Goal: Task Accomplishment & Management: Use online tool/utility

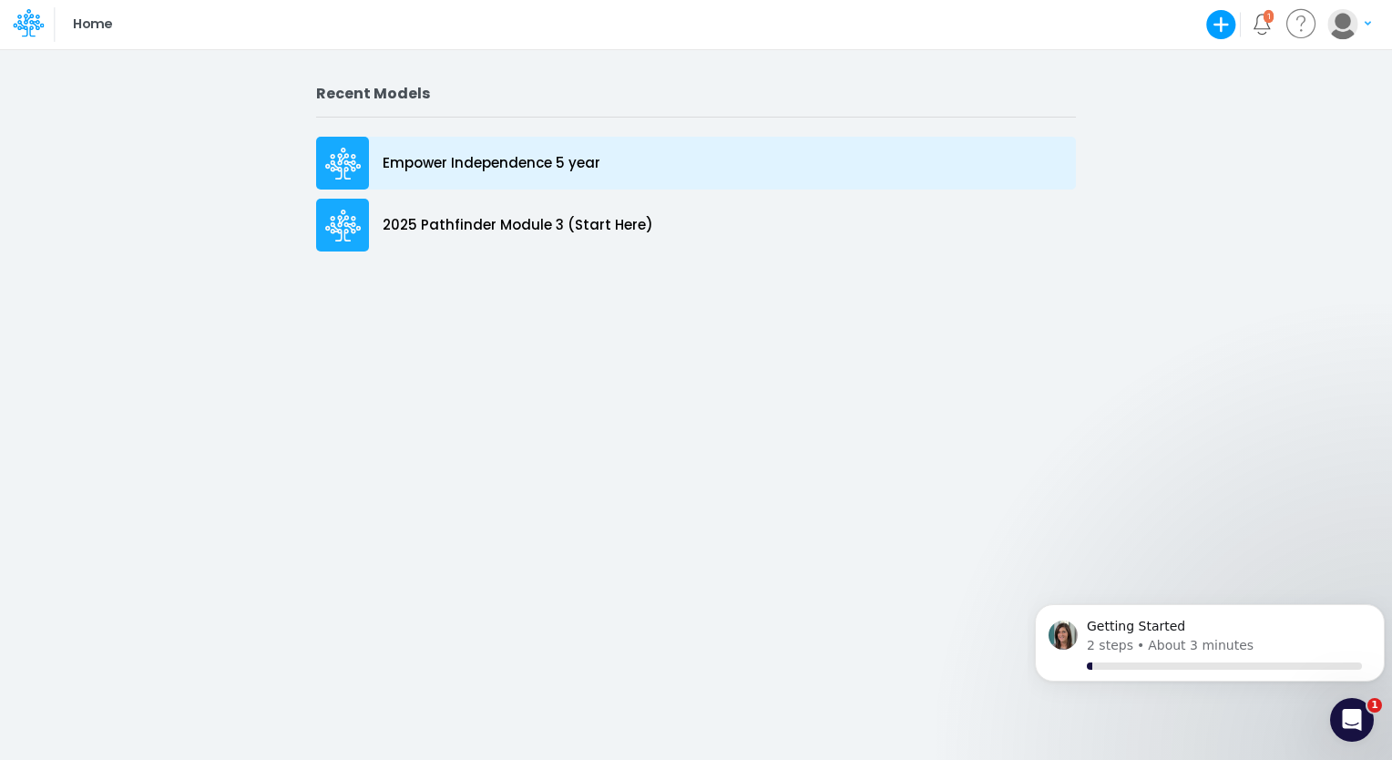
click at [535, 155] on p "Empower Independence 5 year" at bounding box center [492, 163] width 218 height 21
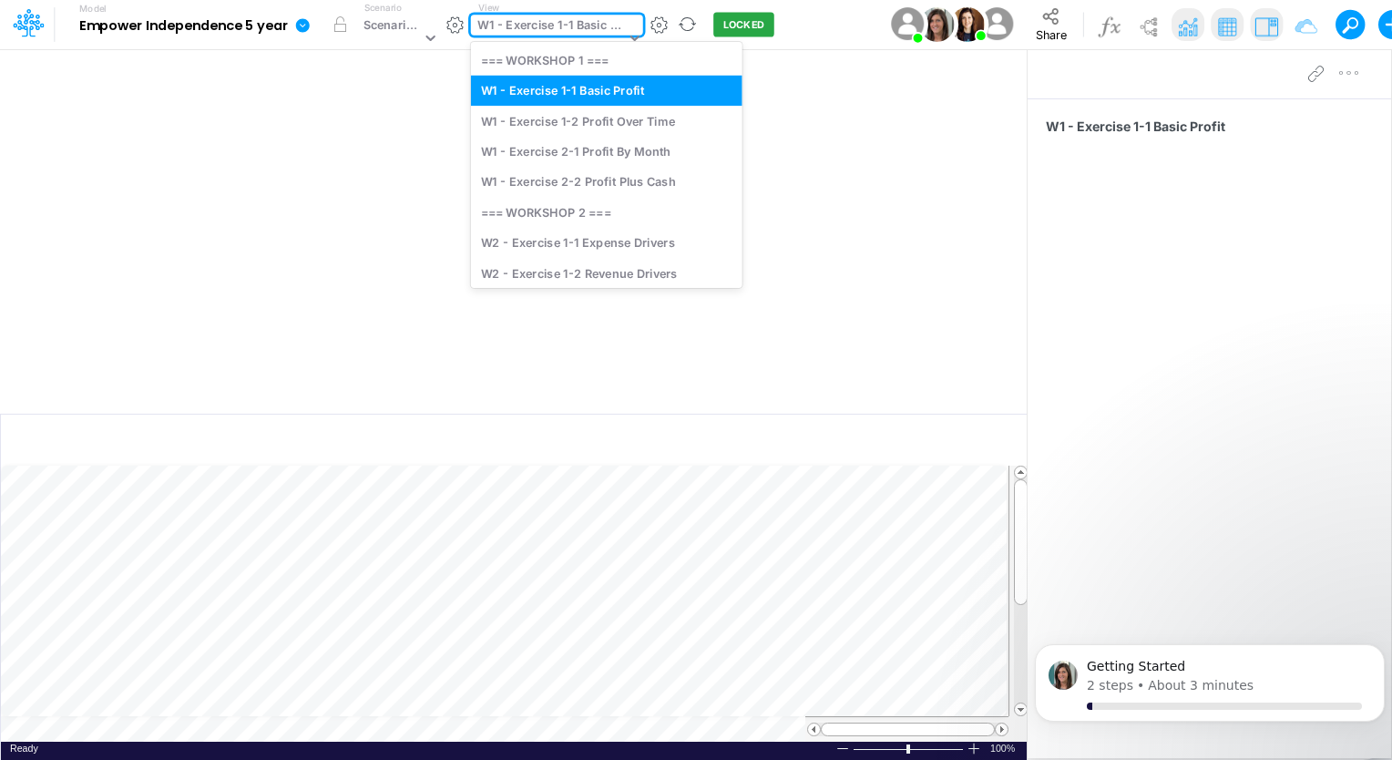
click at [626, 23] on div at bounding box center [631, 39] width 23 height 48
click at [651, 271] on div "W2 - Exercise 1-2 Revenue Drivers" at bounding box center [606, 273] width 271 height 30
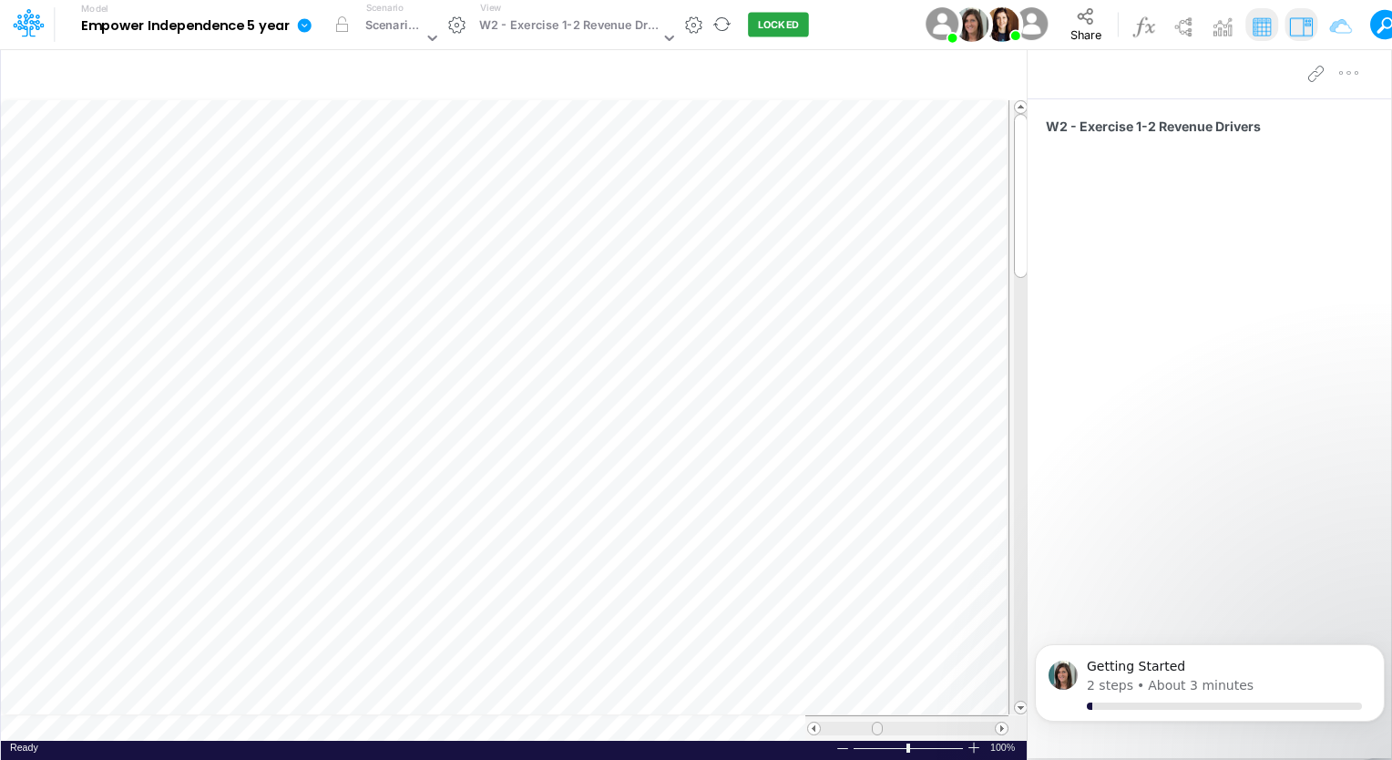
scroll to position [8, 0]
click at [877, 731] on span at bounding box center [877, 728] width 12 height 12
click at [1245, 65] on div at bounding box center [1208, 73] width 363 height 51
click at [1259, 21] on img at bounding box center [1261, 26] width 29 height 29
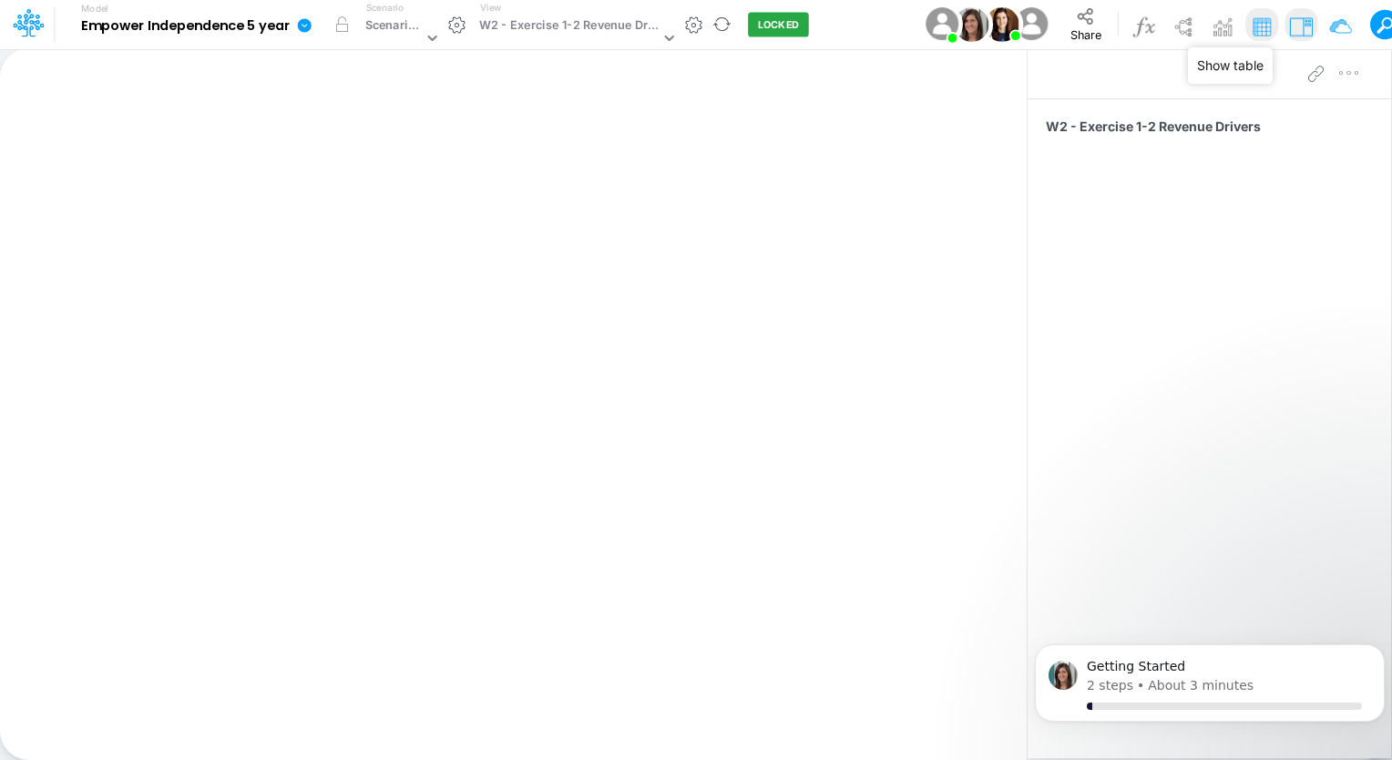
click at [1259, 21] on img at bounding box center [1261, 26] width 29 height 29
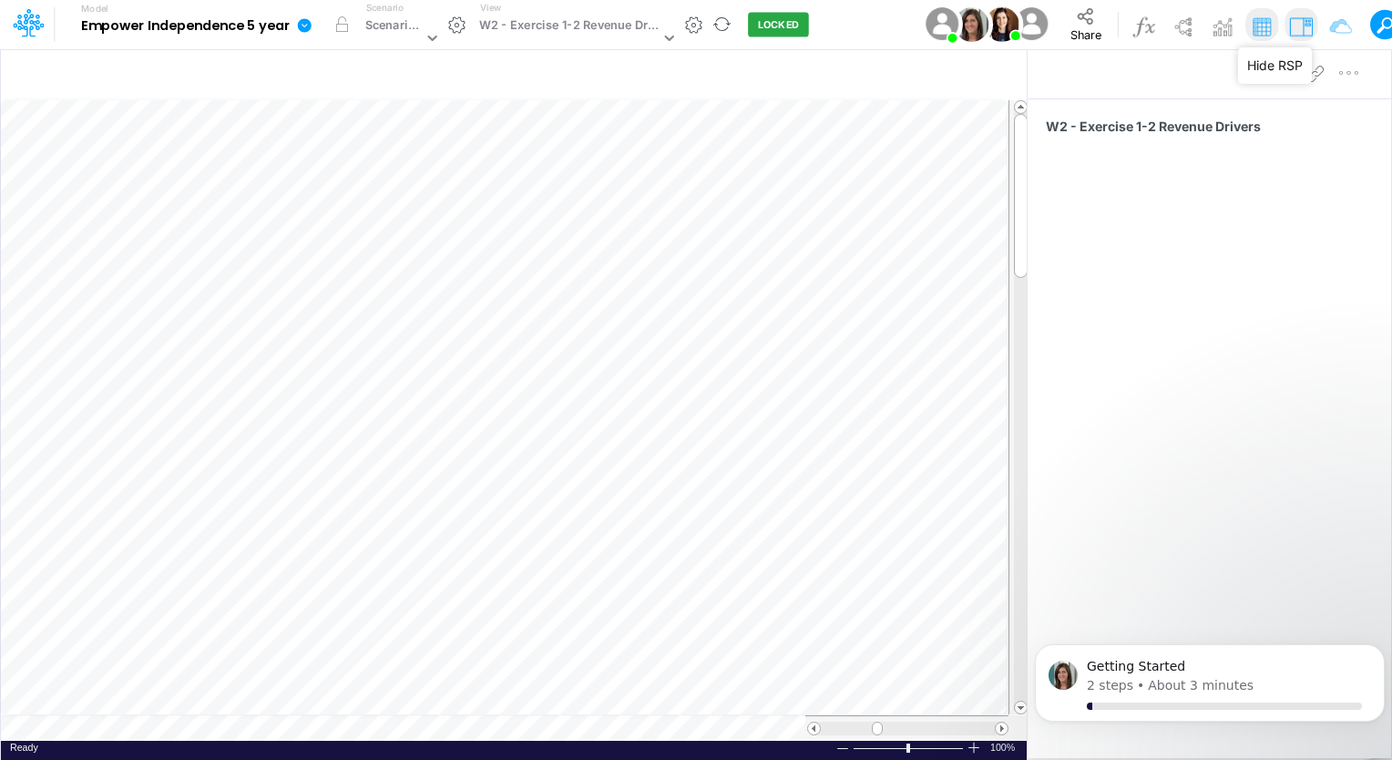
click at [1303, 26] on img at bounding box center [1300, 26] width 29 height 29
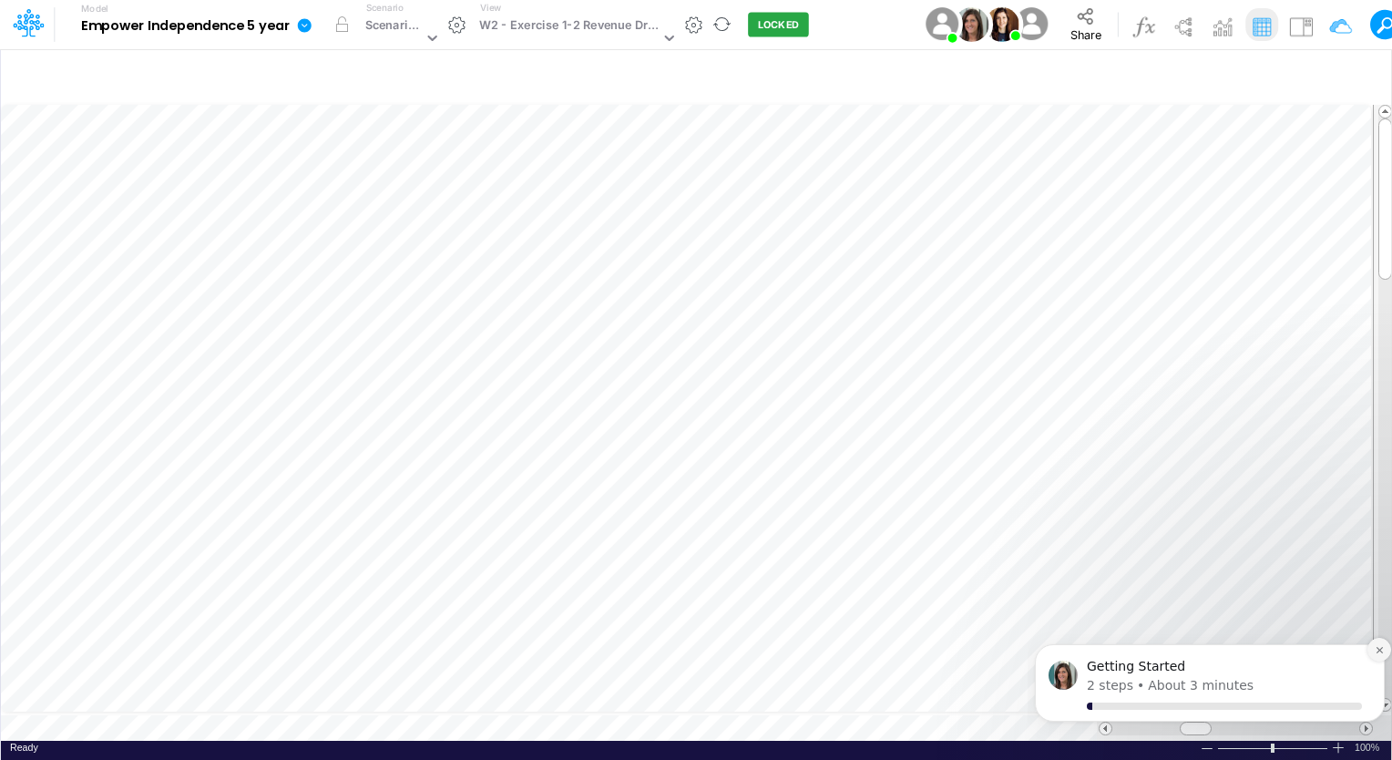
click at [1379, 655] on button "Dismiss notification" at bounding box center [1379, 650] width 24 height 24
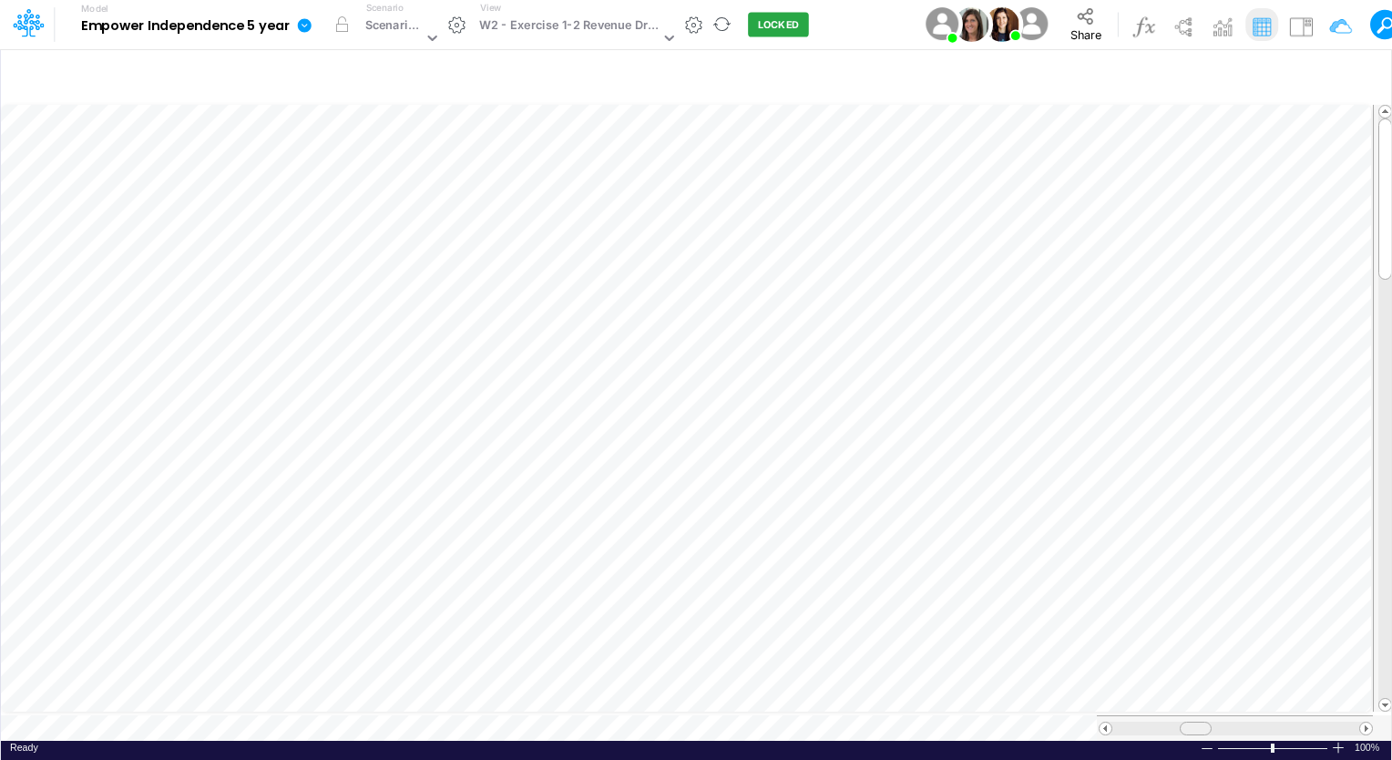
click at [1190, 722] on span at bounding box center [1196, 728] width 12 height 12
drag, startPoint x: 1379, startPoint y: 145, endPoint x: 1394, endPoint y: 242, distance: 98.5
click at [1391, 242] on html "Model Empower Independence 5 year Edit model settings Duplicate Import QuickBoo…" at bounding box center [696, 380] width 1392 height 760
drag, startPoint x: 1385, startPoint y: 353, endPoint x: 1395, endPoint y: 540, distance: 187.0
click at [1391, 540] on html "Model Empower Independence 5 year Edit model settings Duplicate Import QuickBoo…" at bounding box center [696, 380] width 1392 height 760
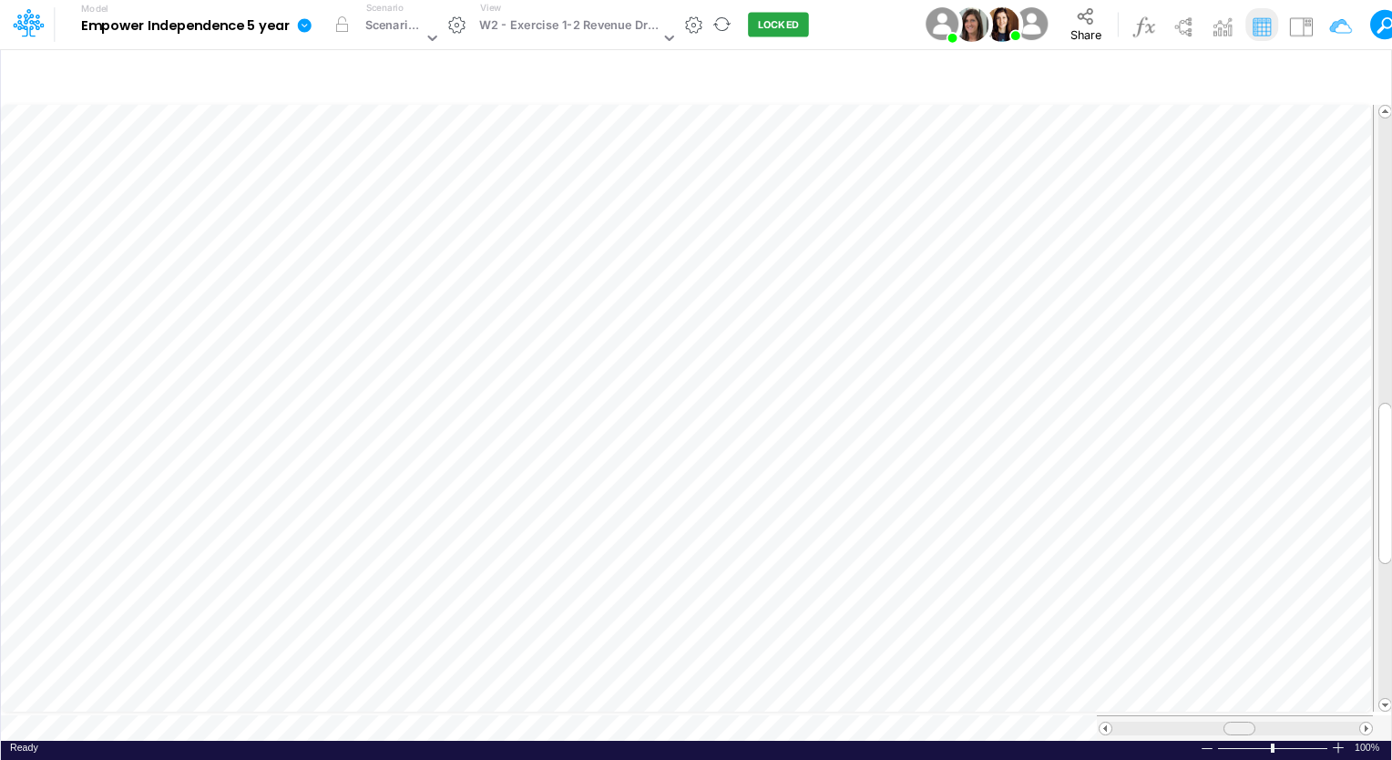
drag, startPoint x: 1202, startPoint y: 720, endPoint x: 1246, endPoint y: 722, distance: 43.8
click at [1246, 722] on div at bounding box center [1239, 728] width 32 height 14
drag, startPoint x: 1377, startPoint y: 442, endPoint x: 1394, endPoint y: 391, distance: 53.6
click at [1391, 391] on html "Model Empower Independence 5 year Edit model settings Duplicate Import QuickBoo…" at bounding box center [696, 380] width 1392 height 760
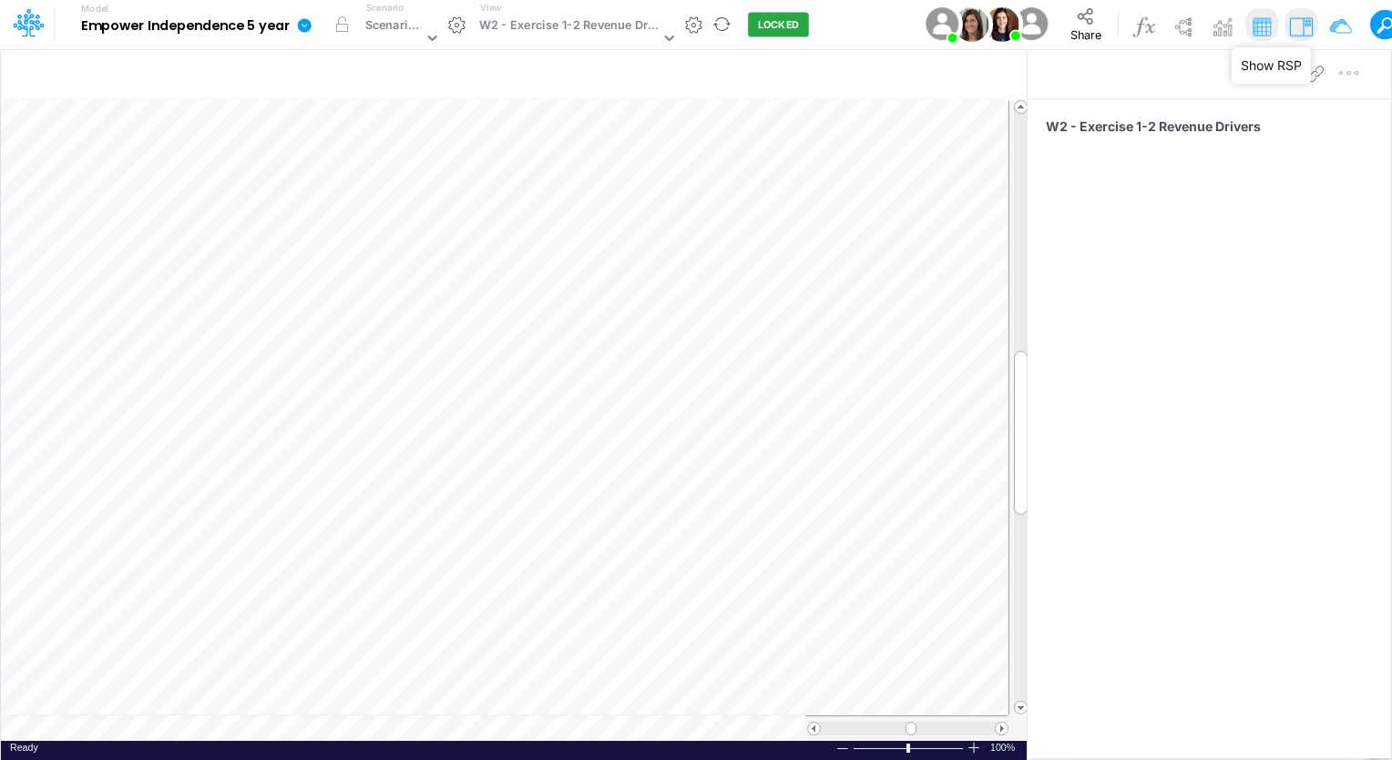
click at [1297, 31] on img at bounding box center [1300, 26] width 29 height 29
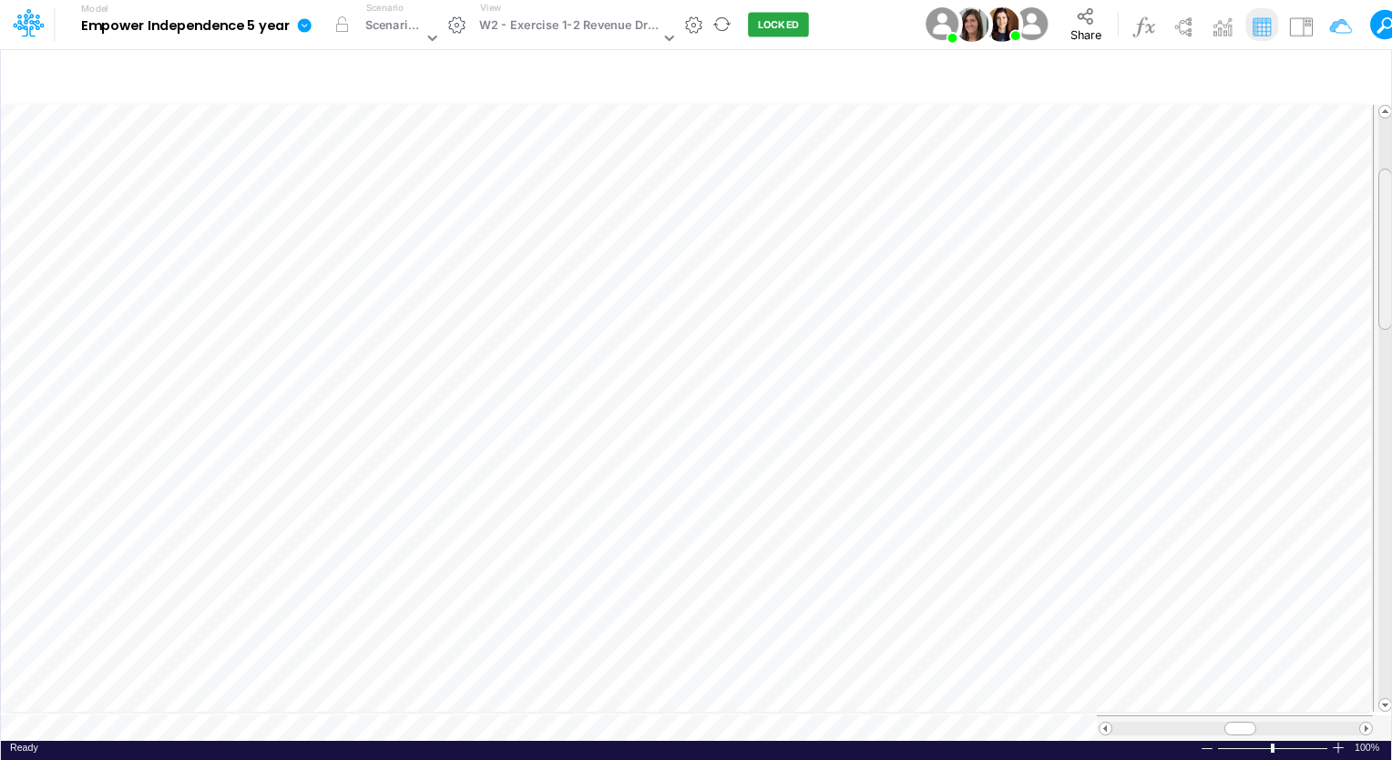
drag, startPoint x: 1387, startPoint y: 365, endPoint x: 1391, endPoint y: 117, distance: 248.7
click at [1391, 117] on html "Model Empower Independence 5 year Edit model settings Duplicate Import QuickBoo…" at bounding box center [696, 380] width 1392 height 760
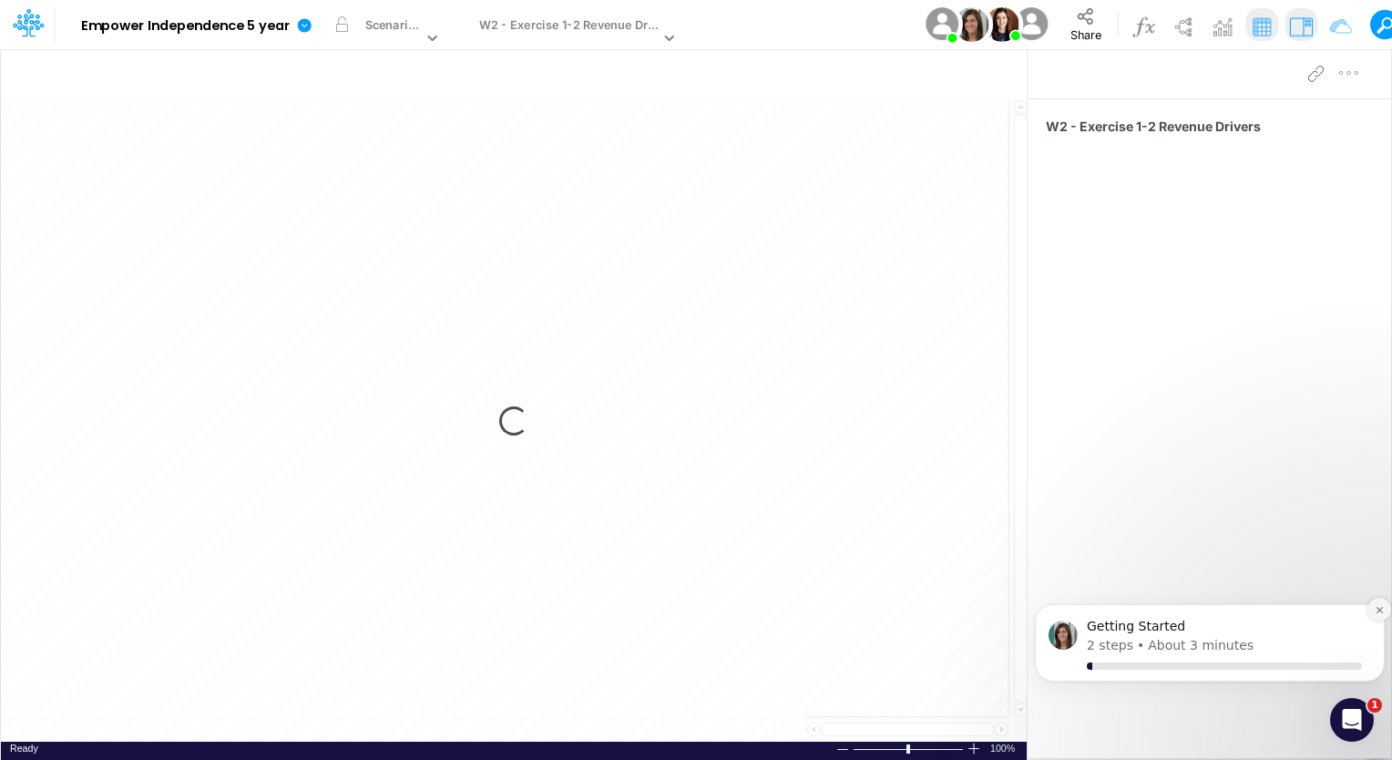
click at [1382, 607] on icon "Dismiss notification" at bounding box center [1378, 610] width 6 height 6
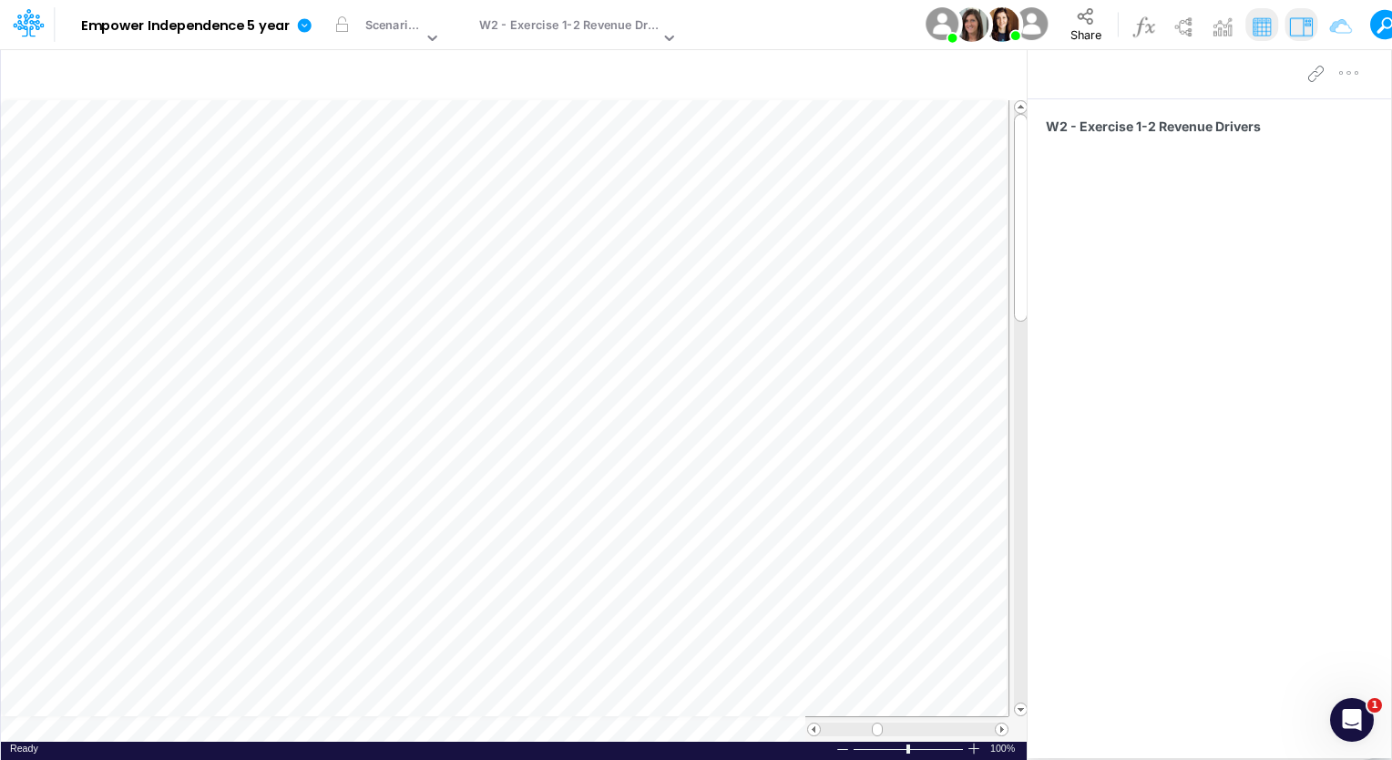
click at [1293, 56] on div at bounding box center [1208, 73] width 363 height 51
click at [1296, 25] on img at bounding box center [1300, 26] width 29 height 29
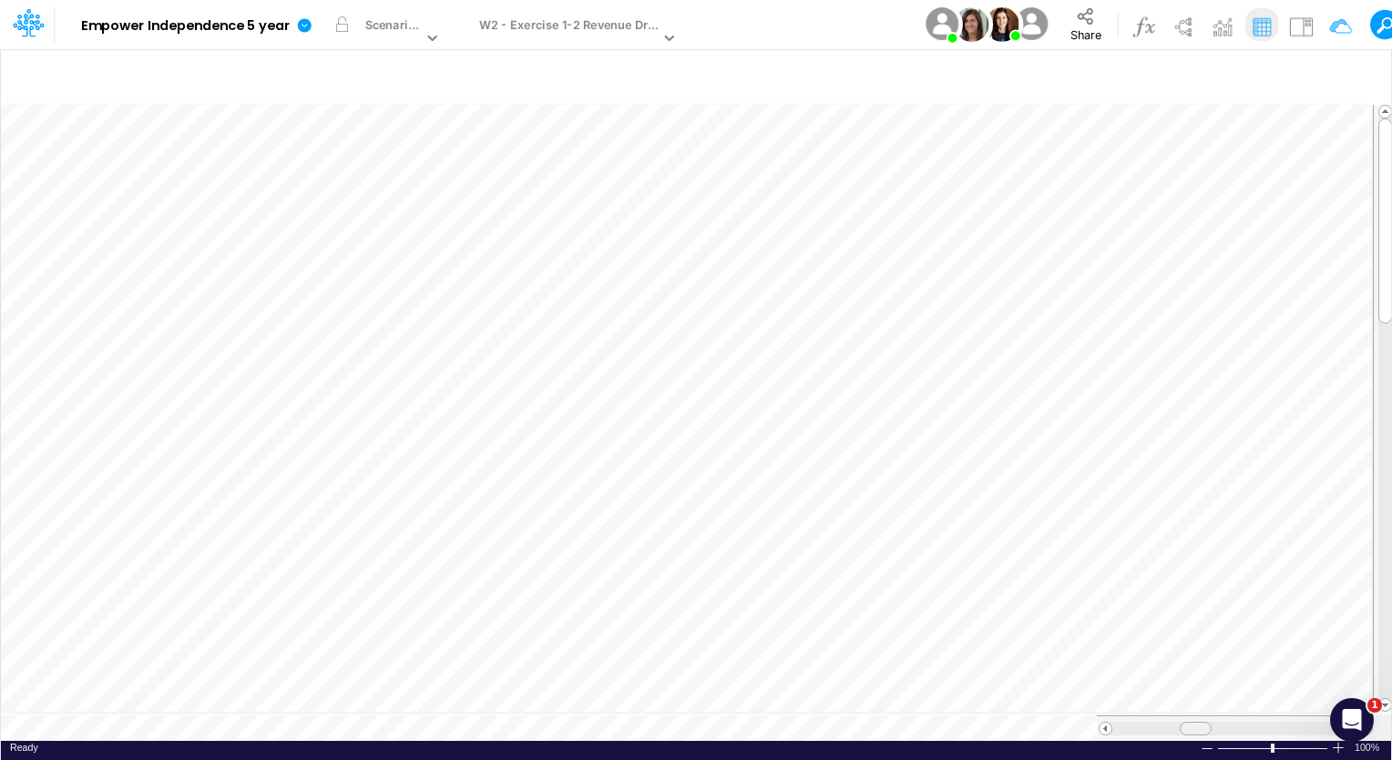
scroll to position [8, 0]
drag, startPoint x: 1195, startPoint y: 723, endPoint x: 1217, endPoint y: 727, distance: 22.2
click at [1217, 727] on div at bounding box center [1235, 728] width 276 height 26
drag, startPoint x: 1384, startPoint y: 264, endPoint x: 1394, endPoint y: 477, distance: 213.4
click at [1391, 477] on html "Model Empower Independence 5 year Edit model settings Duplicate Import QuickBoo…" at bounding box center [696, 380] width 1392 height 760
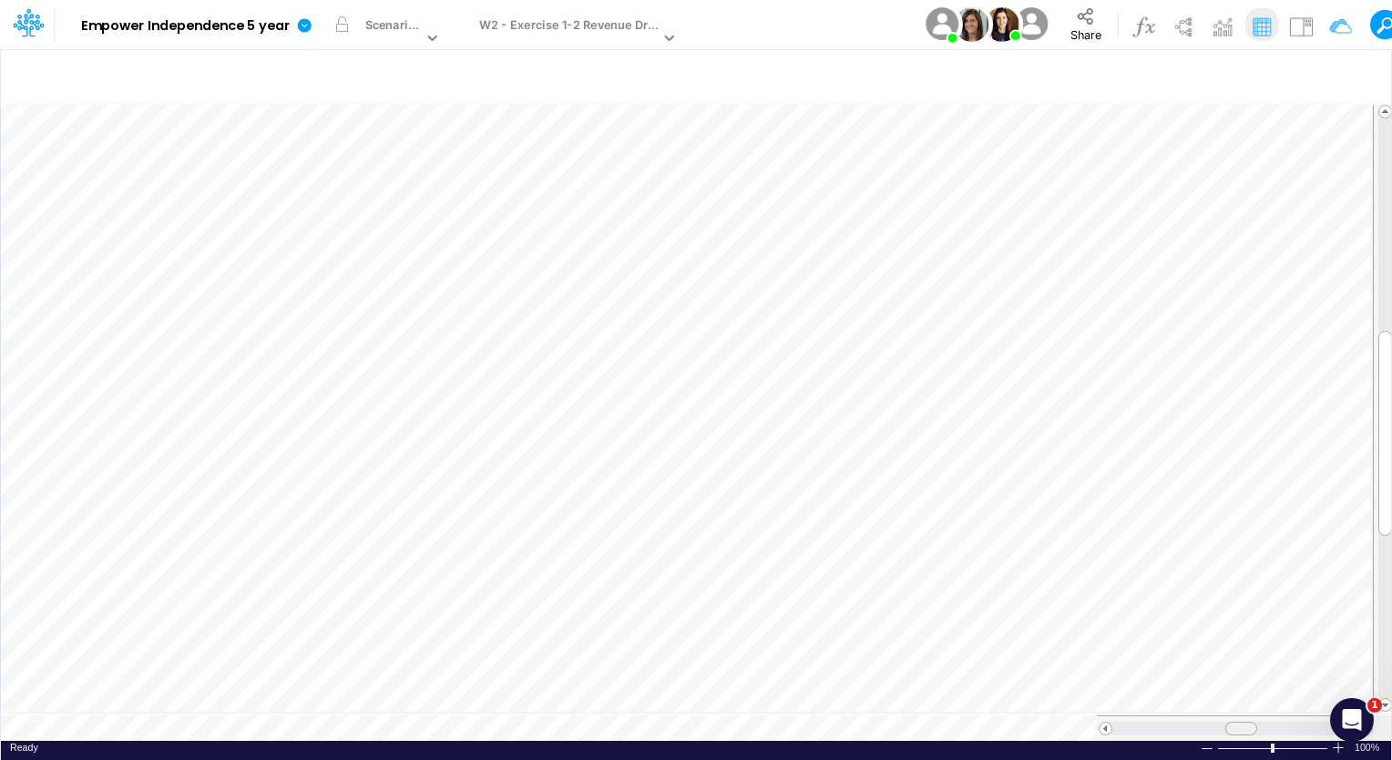
drag, startPoint x: 1228, startPoint y: 721, endPoint x: 1252, endPoint y: 726, distance: 25.0
click at [1252, 726] on div at bounding box center [1235, 728] width 247 height 14
drag, startPoint x: 1374, startPoint y: 488, endPoint x: 1386, endPoint y: 353, distance: 135.4
click at [1386, 353] on div at bounding box center [1383, 408] width 20 height 607
drag, startPoint x: 1385, startPoint y: 366, endPoint x: 1381, endPoint y: 203, distance: 163.1
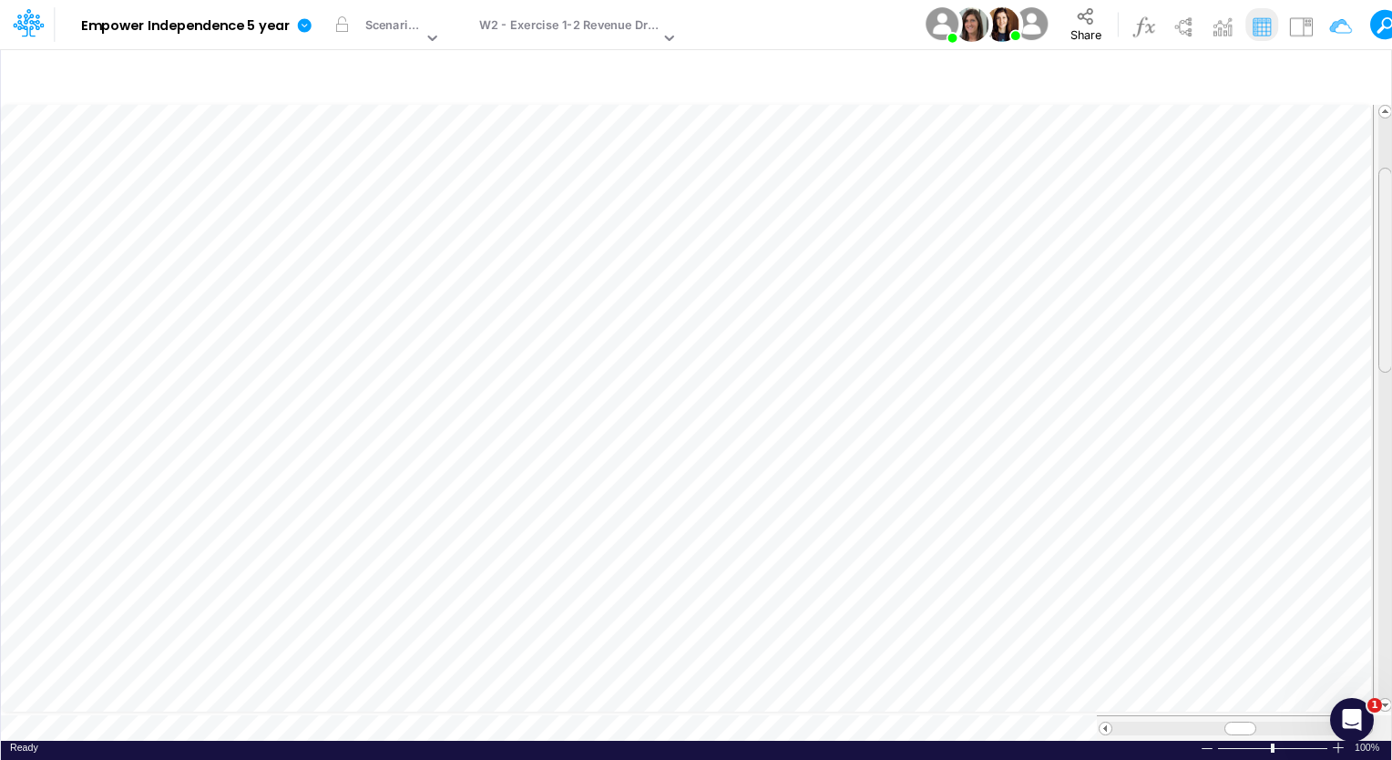
click at [1381, 203] on div at bounding box center [1385, 270] width 14 height 205
click at [1251, 723] on div at bounding box center [1246, 728] width 32 height 14
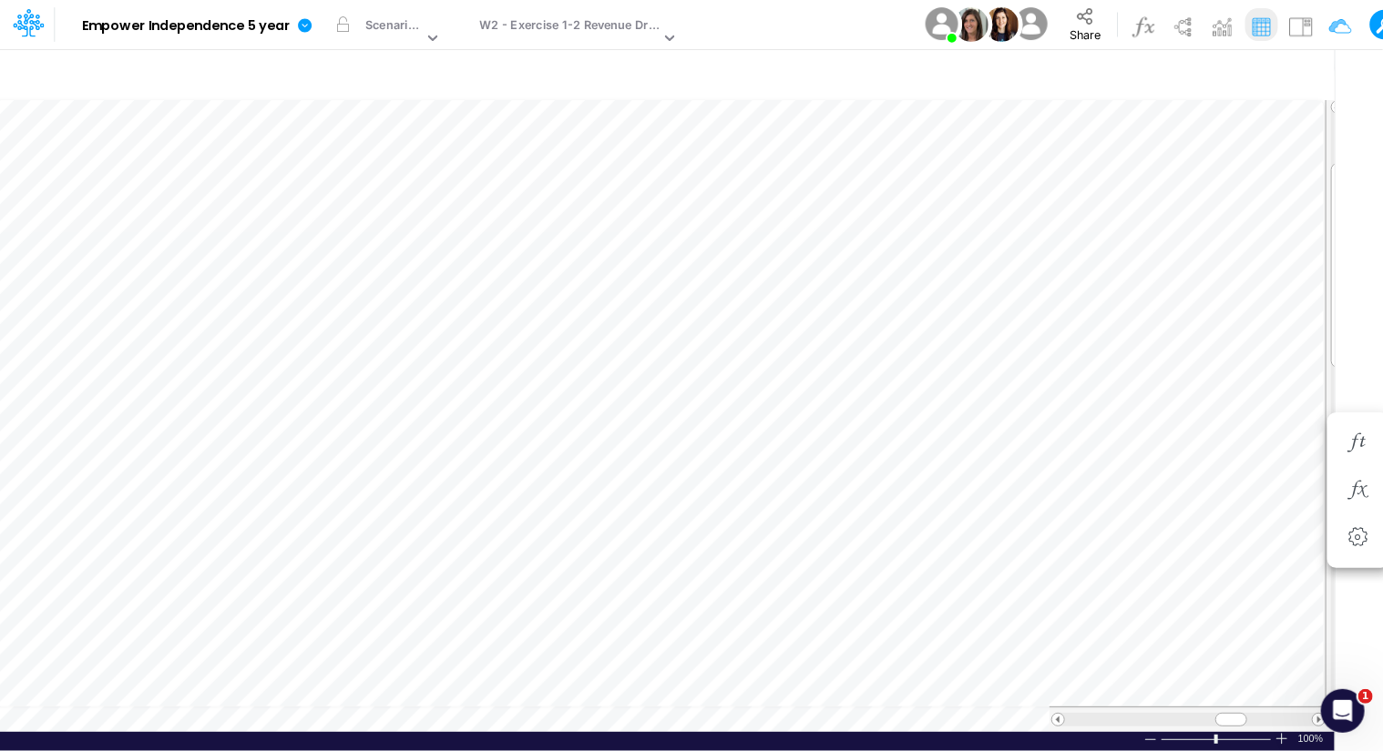
scroll to position [0, 54]
drag, startPoint x: 1381, startPoint y: 501, endPoint x: 1388, endPoint y: 557, distance: 56.0
click at [1329, 557] on html "Model Empower Independence 5 year Edit model settings Duplicate Import QuickBoo…" at bounding box center [637, 375] width 1383 height 751
drag, startPoint x: 1388, startPoint y: 557, endPoint x: 1356, endPoint y: 610, distance: 62.5
click at [1329, 610] on html "Model Empower Independence 5 year Edit model settings Duplicate Import QuickBoo…" at bounding box center [637, 375] width 1383 height 751
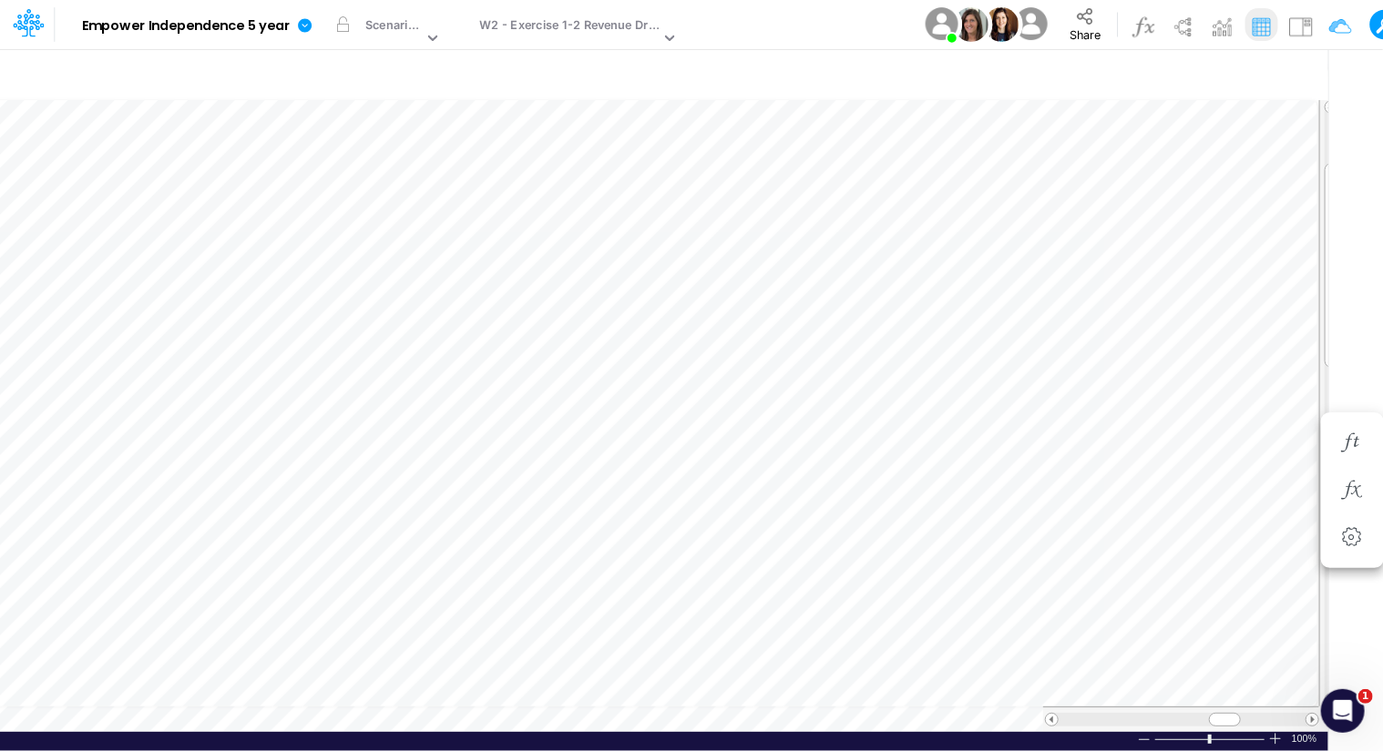
click at [1329, 216] on html "Model Empower Independence 5 year Edit model settings Duplicate Import QuickBoo…" at bounding box center [637, 375] width 1383 height 751
drag, startPoint x: 1330, startPoint y: 137, endPoint x: 1331, endPoint y: 155, distance: 18.2
click at [1329, 155] on html "Model Empower Independence 5 year Edit model settings Duplicate Import QuickBoo…" at bounding box center [637, 375] width 1383 height 751
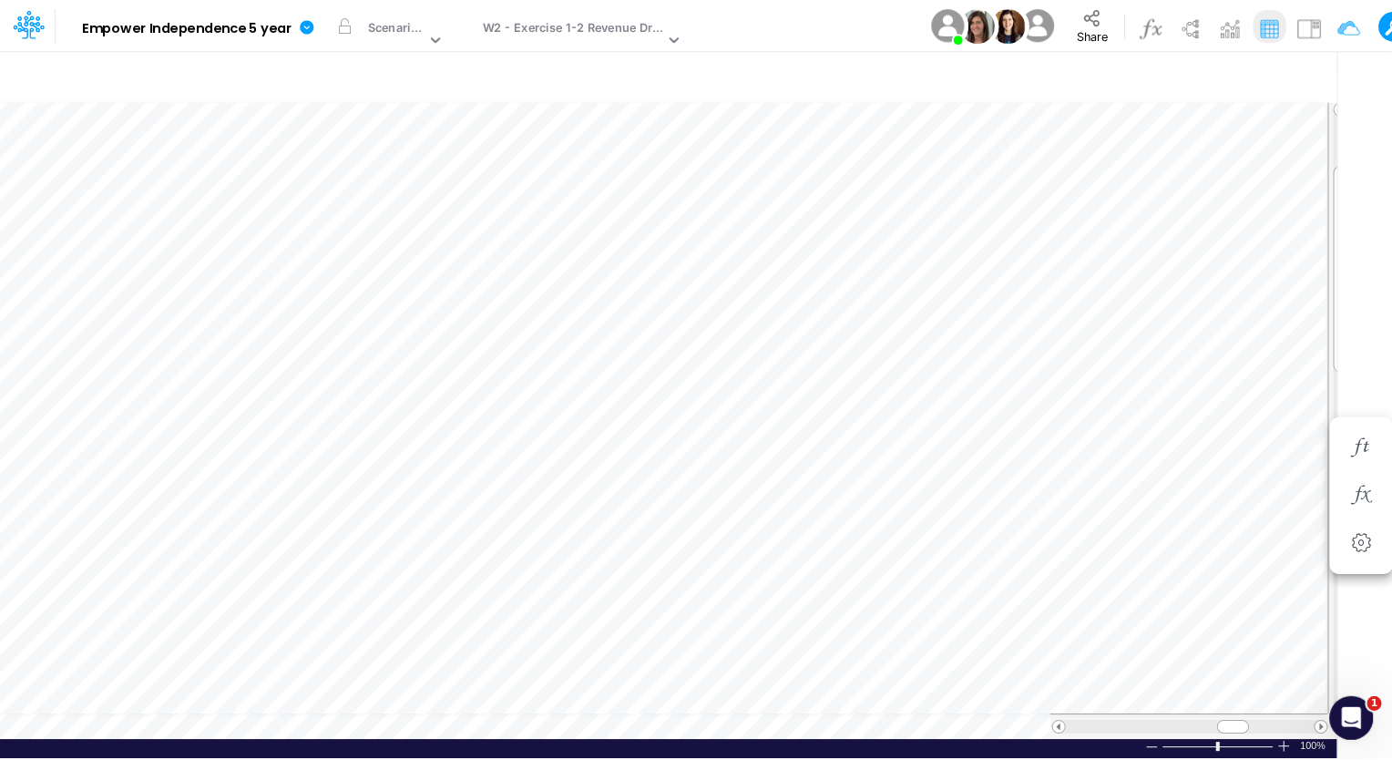
scroll to position [0, 0]
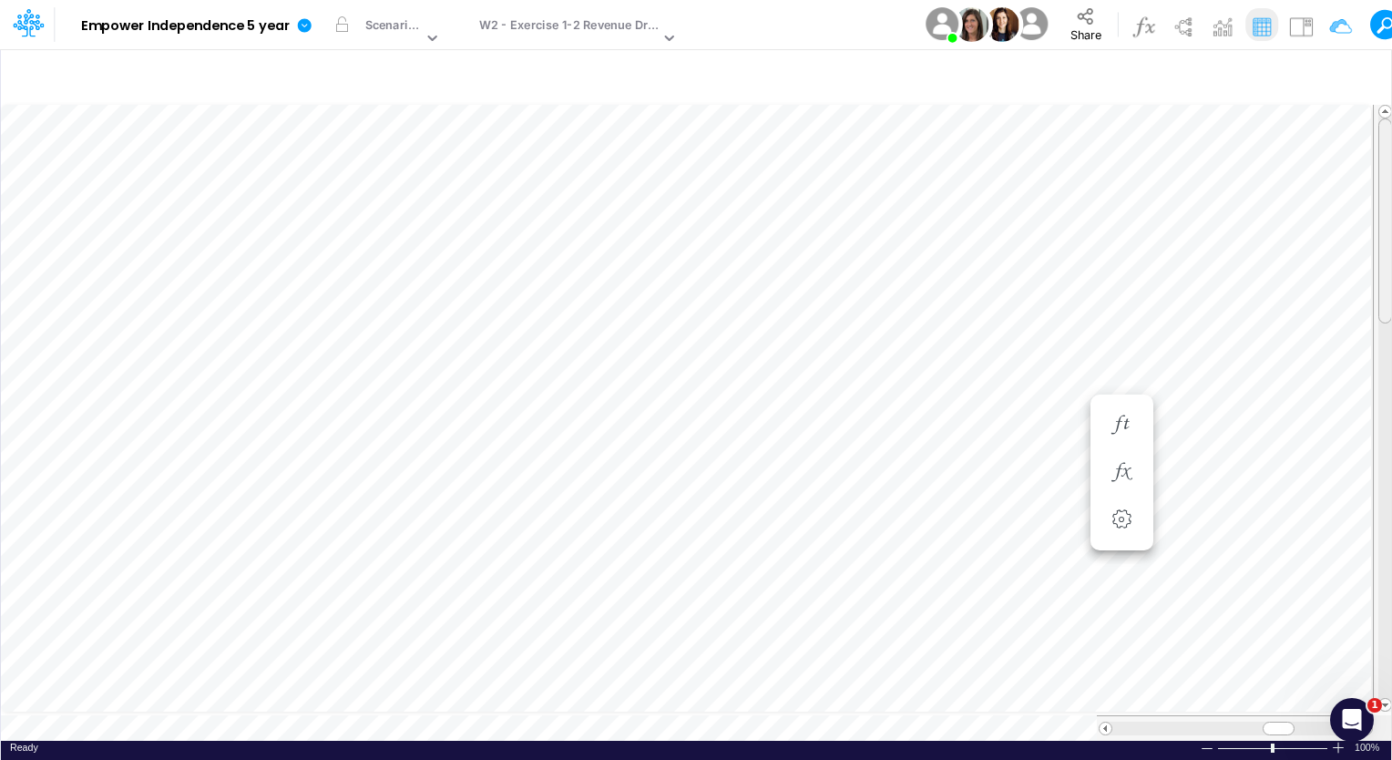
drag, startPoint x: 1381, startPoint y: 324, endPoint x: 1388, endPoint y: 240, distance: 84.1
click at [1388, 240] on div at bounding box center [1385, 220] width 14 height 205
click at [631, 27] on div "W2 - Exercise 1-2 Revenue Drivers" at bounding box center [569, 26] width 180 height 21
drag, startPoint x: 1277, startPoint y: 715, endPoint x: 1144, endPoint y: 725, distance: 133.4
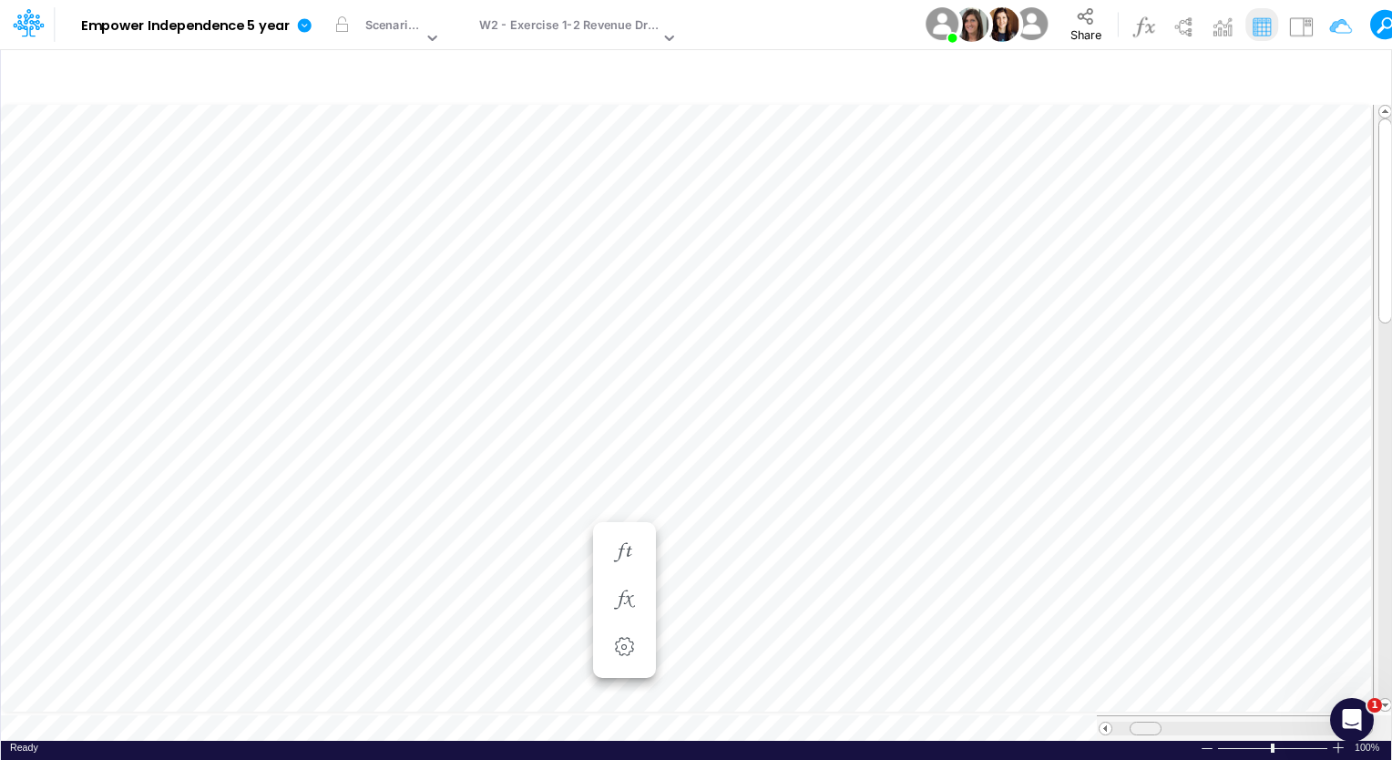
click at [1144, 725] on span at bounding box center [1146, 728] width 12 height 12
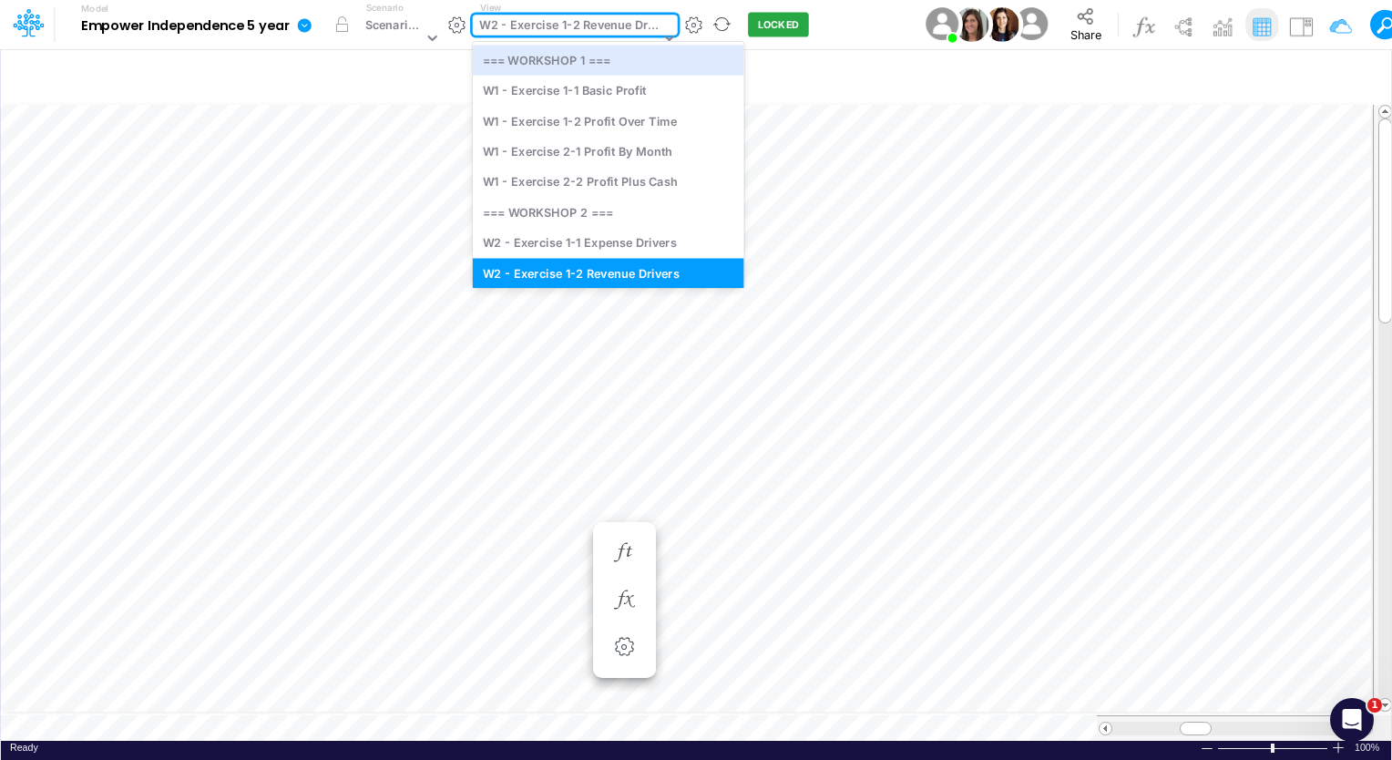
click at [667, 36] on div "option === WORKSHOP 1 === focused, 0 of 10. 10 results available. Use Up and Do…" at bounding box center [575, 25] width 205 height 21
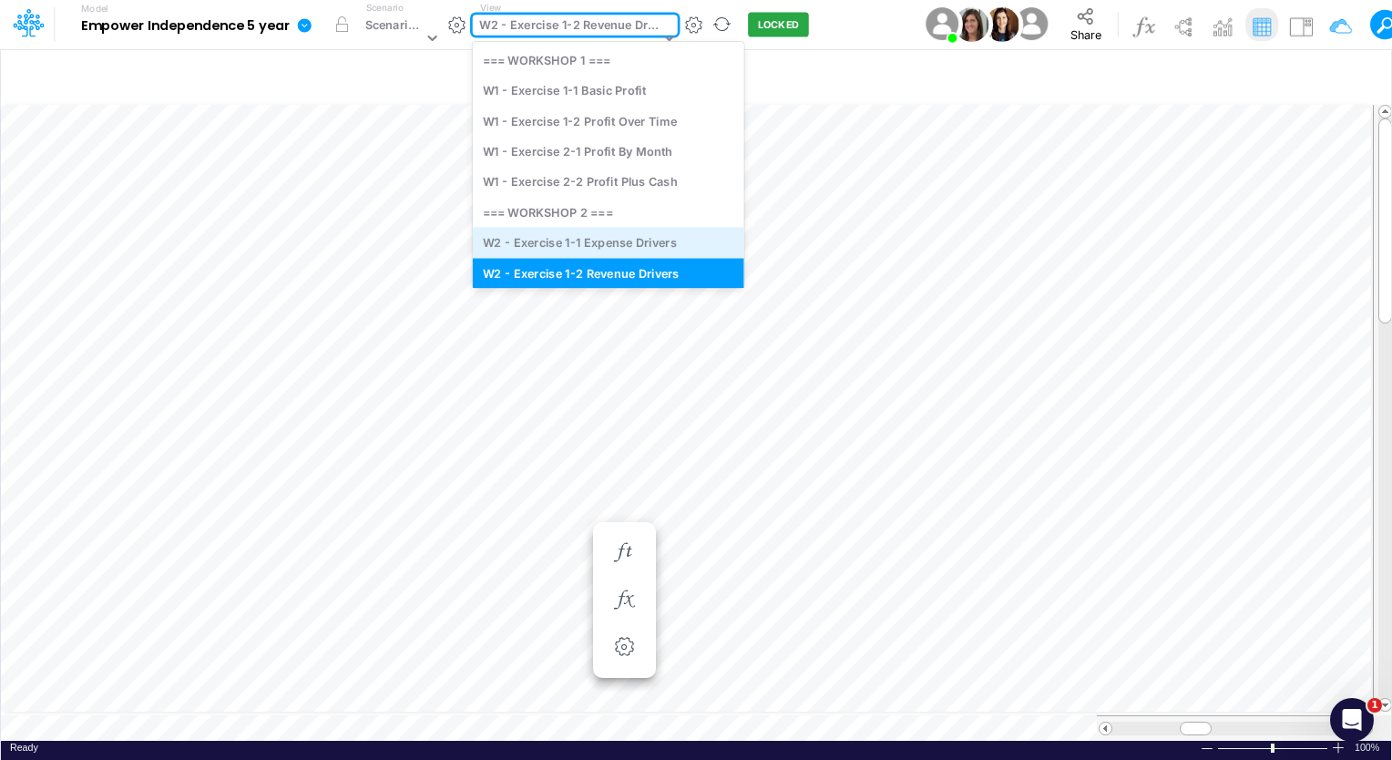
click at [603, 246] on div "W2 - Exercise 1-1 Expense Drivers" at bounding box center [608, 243] width 271 height 30
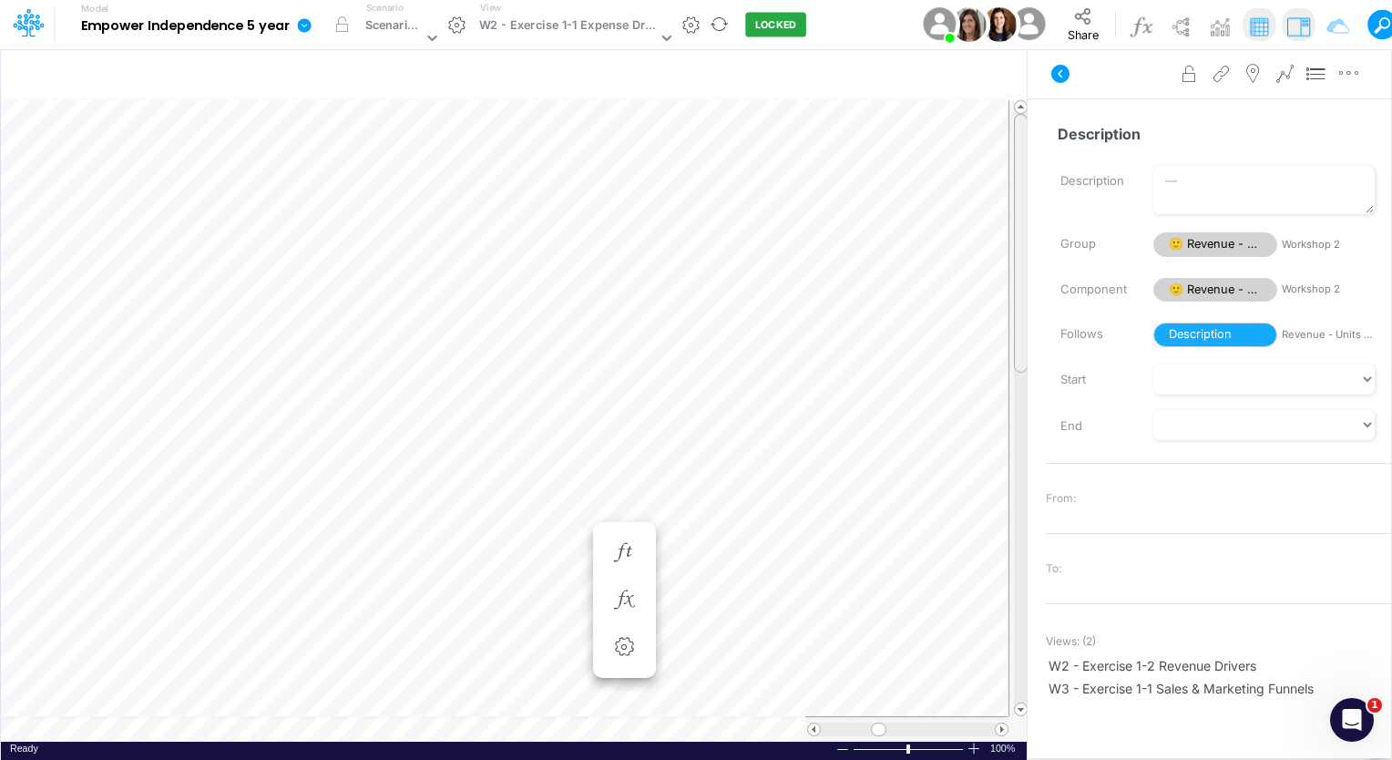
scroll to position [8, 0]
drag, startPoint x: 1017, startPoint y: 359, endPoint x: 1046, endPoint y: 466, distance: 111.1
click at [1046, 466] on div "Insert child node Variable Constant Group Addition Subtraction Multiplication D…" at bounding box center [696, 403] width 1392 height 711
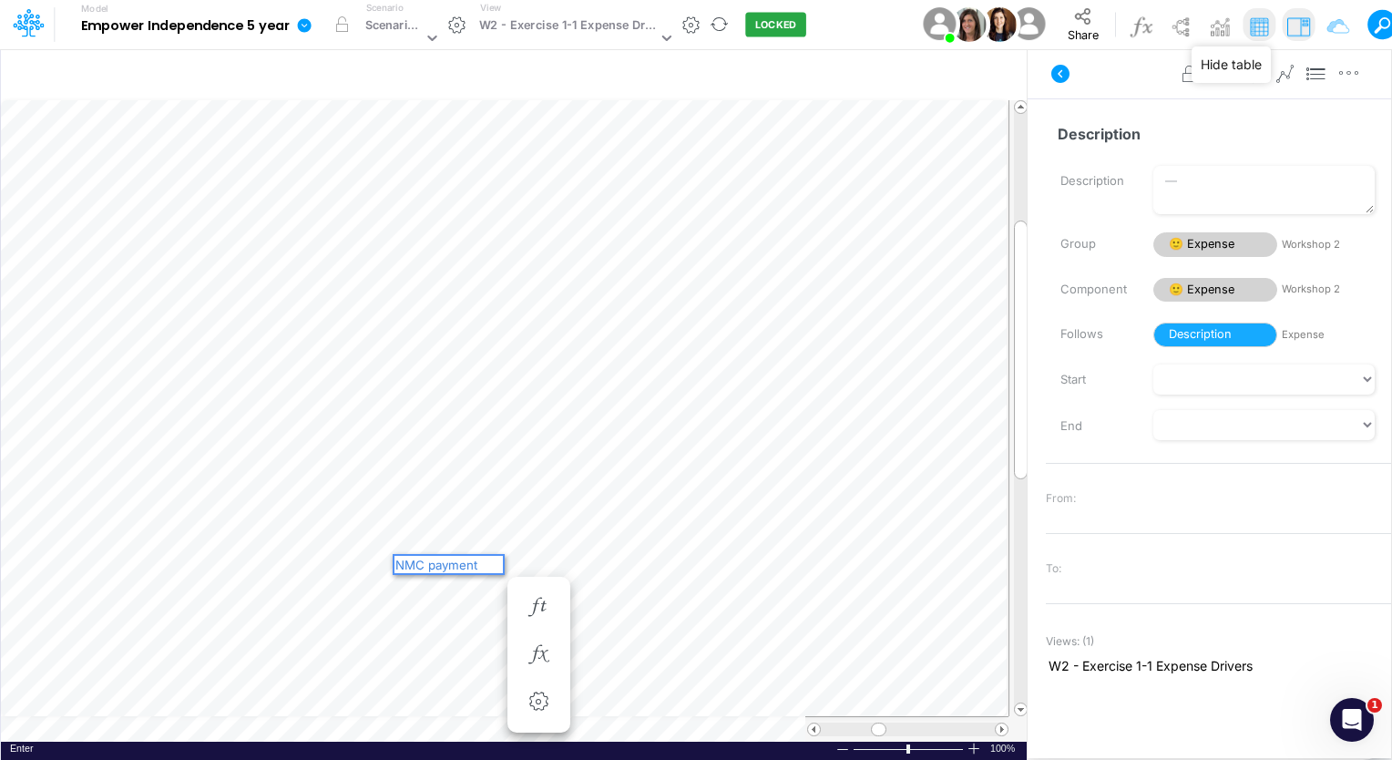
click at [1253, 27] on img at bounding box center [1258, 26] width 29 height 29
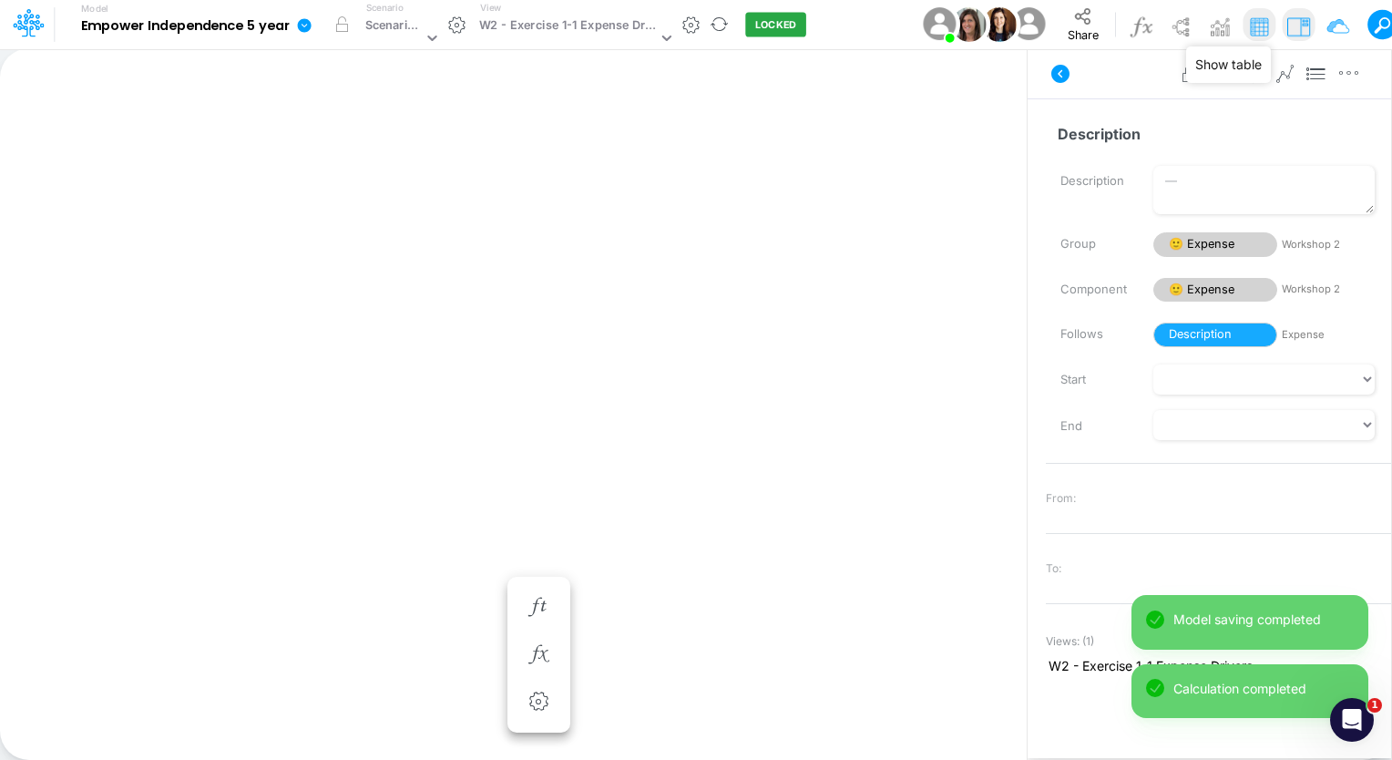
click at [1253, 27] on img at bounding box center [1258, 26] width 29 height 29
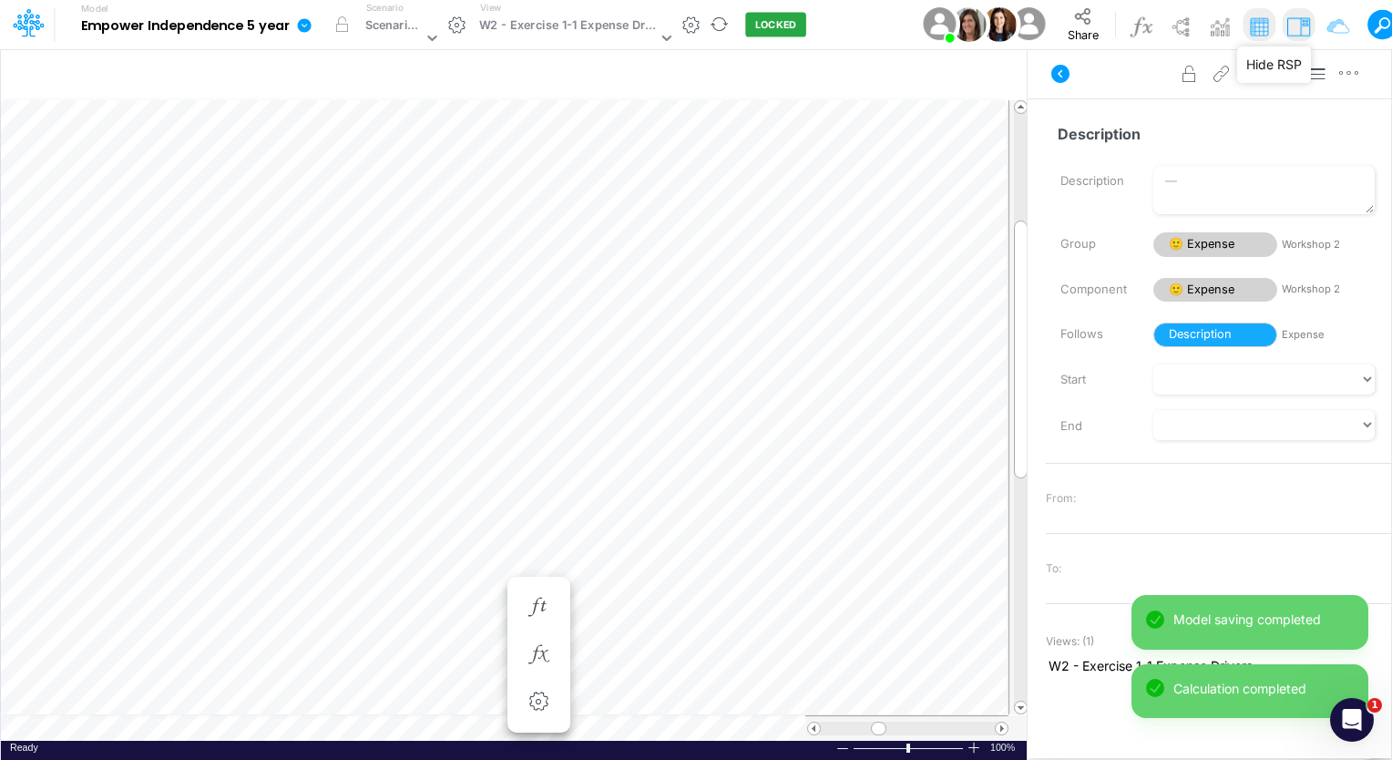
click at [1295, 21] on img at bounding box center [1298, 26] width 29 height 29
